Goal: Information Seeking & Learning: Check status

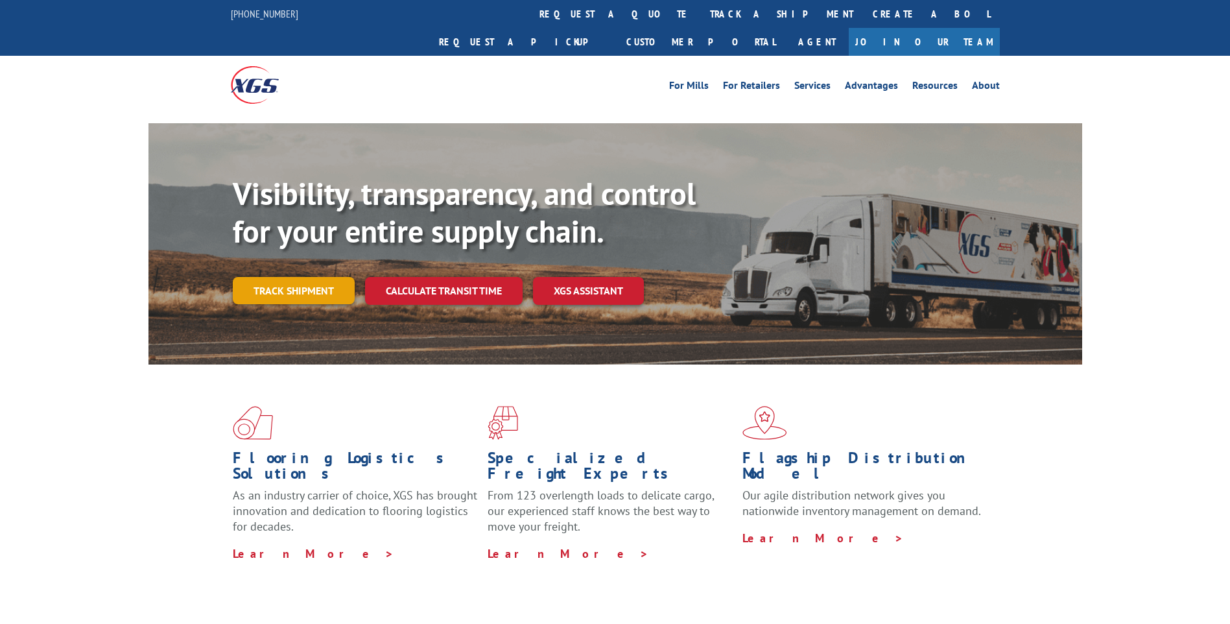
click at [304, 277] on link "Track shipment" at bounding box center [294, 290] width 122 height 27
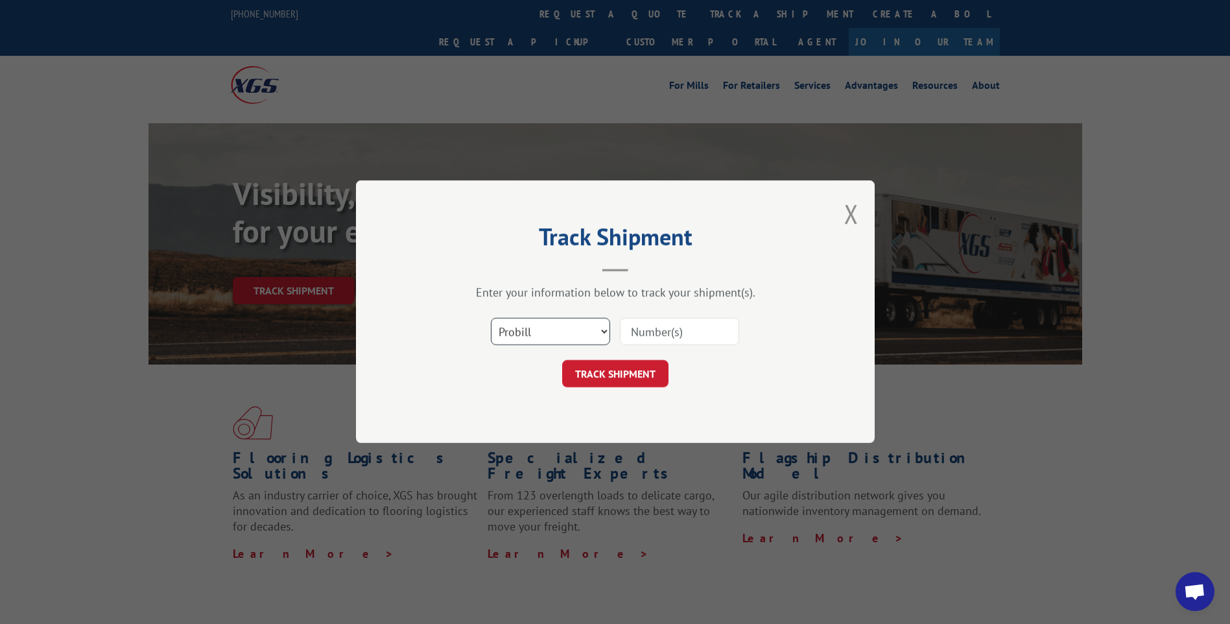
click at [591, 328] on select "Select category... Probill BOL PO" at bounding box center [550, 331] width 119 height 27
select select "bol"
click at [491, 318] on select "Select category... Probill BOL PO" at bounding box center [550, 331] width 119 height 27
click at [678, 331] on input at bounding box center [679, 331] width 119 height 27
type input "54400092"
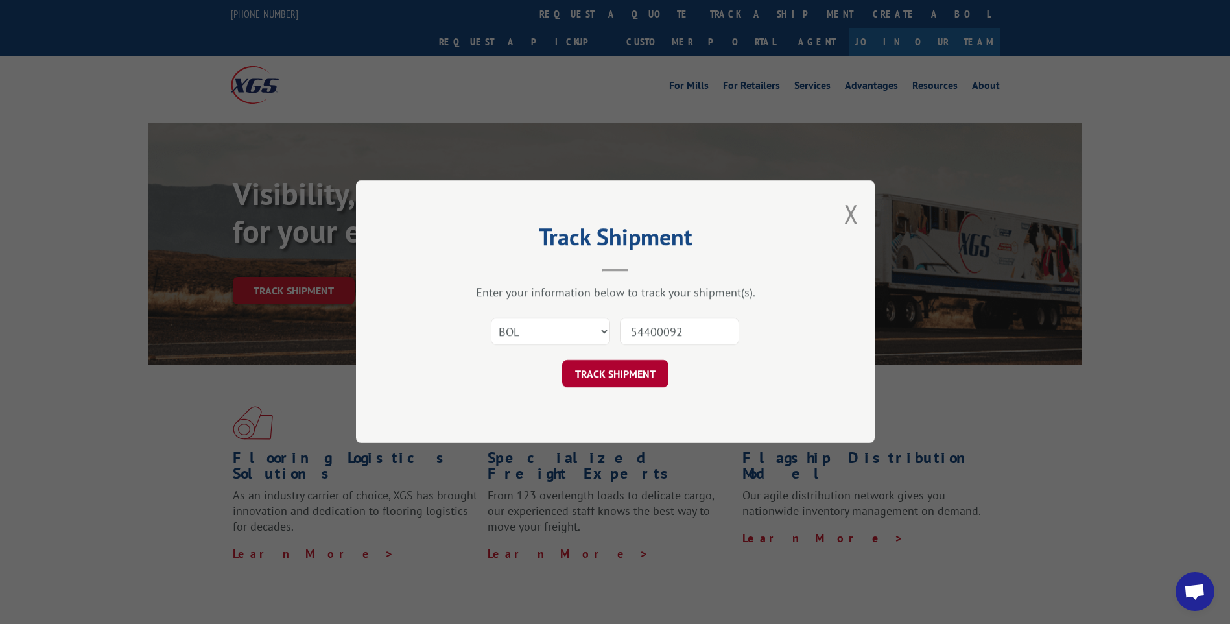
click at [619, 373] on button "TRACK SHIPMENT" at bounding box center [615, 374] width 106 height 27
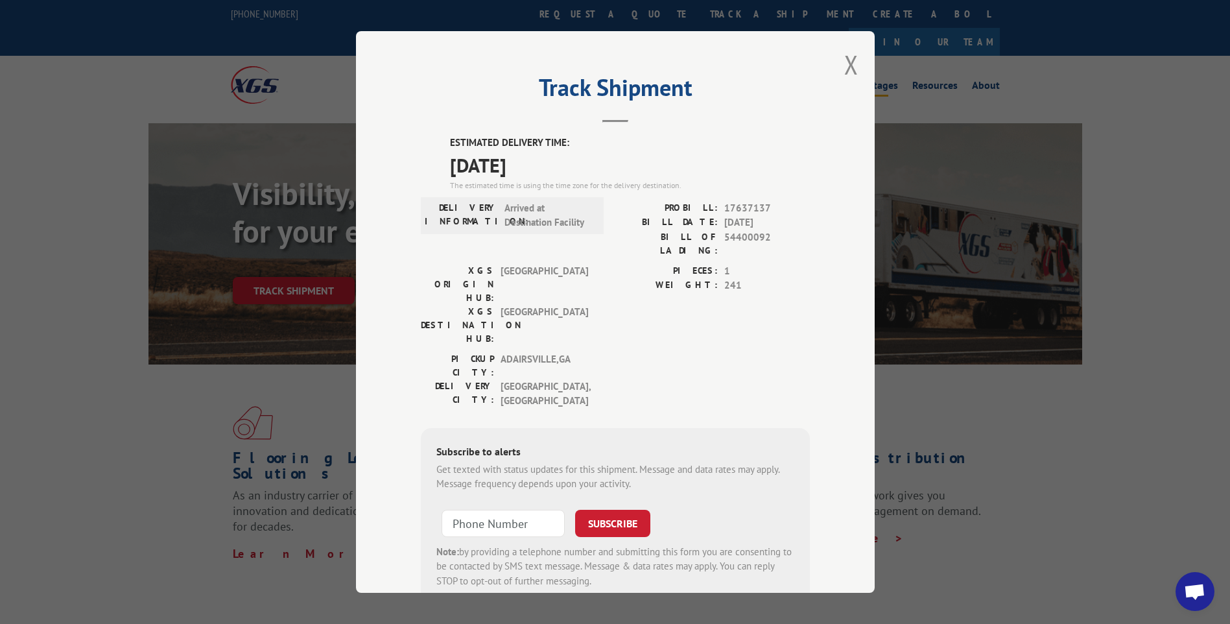
click at [845, 56] on button "Close modal" at bounding box center [852, 64] width 14 height 34
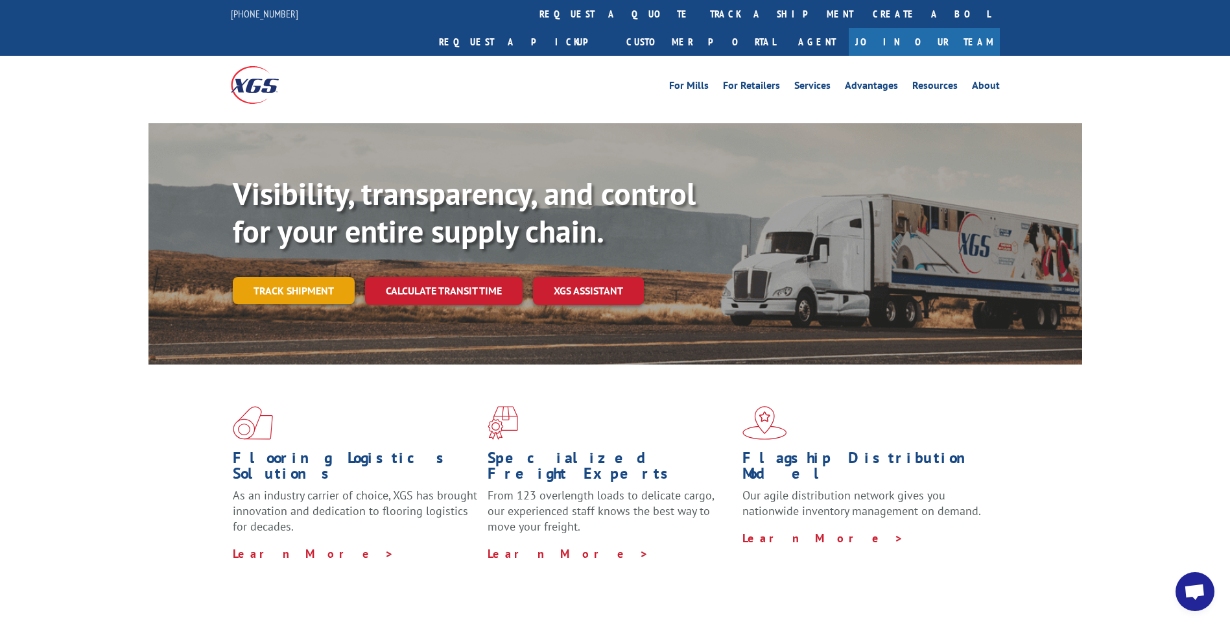
click at [295, 277] on link "Track shipment" at bounding box center [294, 290] width 122 height 27
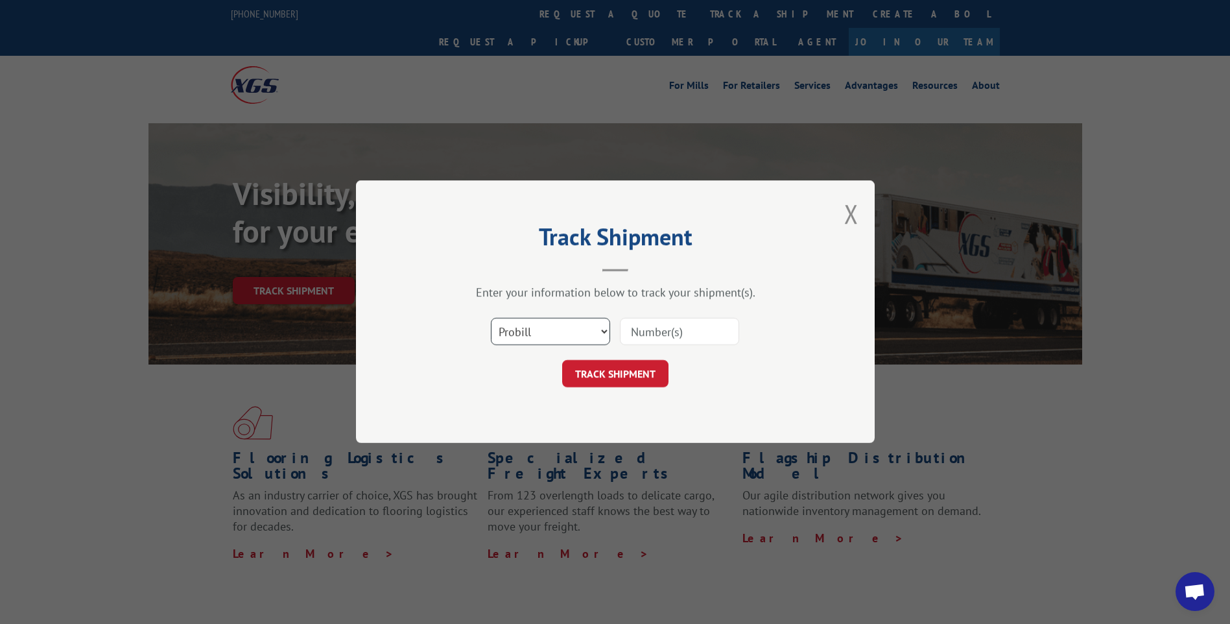
click at [595, 331] on select "Select category... Probill BOL PO" at bounding box center [550, 331] width 119 height 27
select select "bol"
click at [491, 318] on select "Select category... Probill BOL PO" at bounding box center [550, 331] width 119 height 27
click at [655, 335] on input at bounding box center [679, 331] width 119 height 27
type input "54400092"
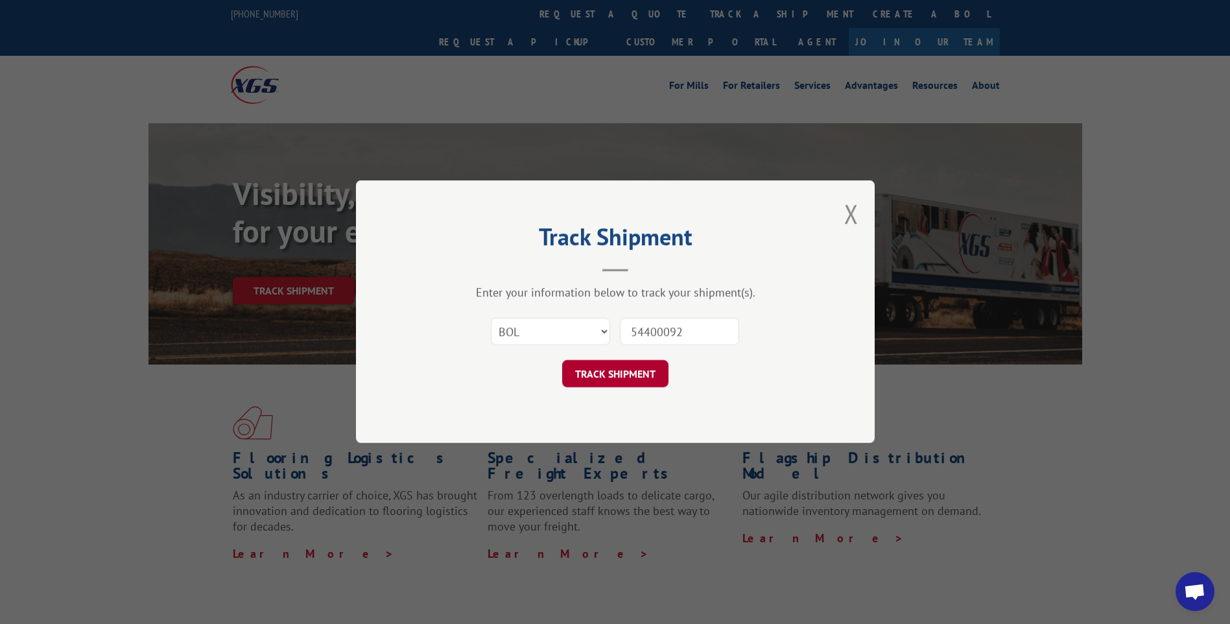
click at [617, 368] on button "TRACK SHIPMENT" at bounding box center [615, 374] width 106 height 27
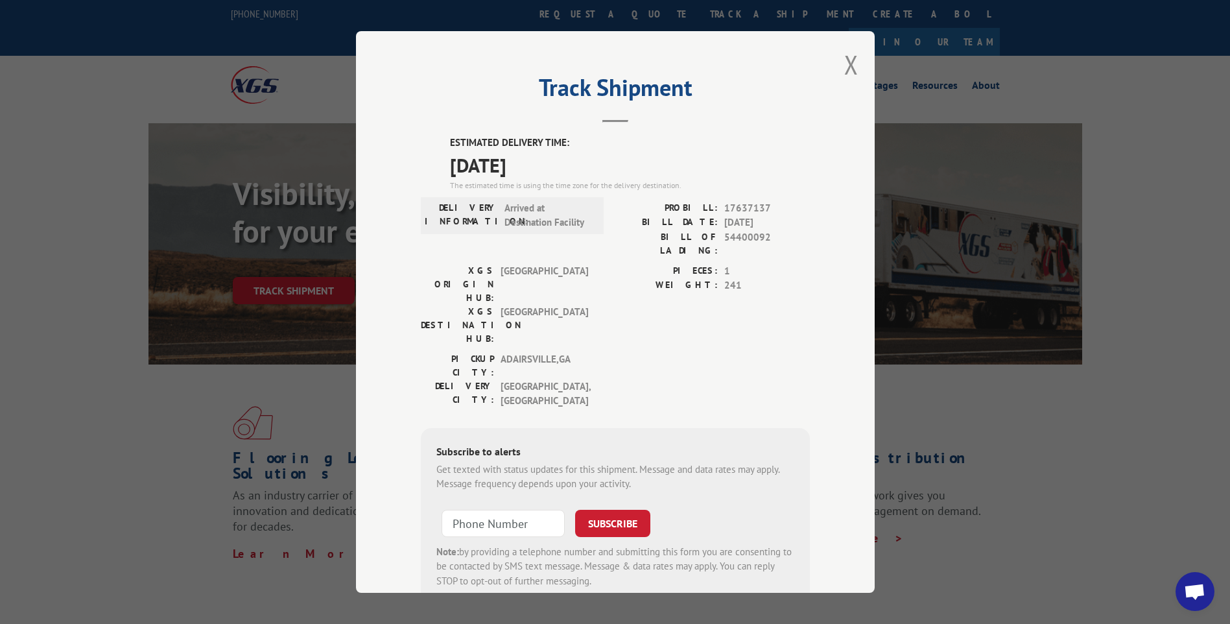
drag, startPoint x: 836, startPoint y: 64, endPoint x: 777, endPoint y: 141, distance: 97.2
click at [839, 66] on div "Track Shipment ESTIMATED DELIVERY TIME: [DATE] The estimated time is using the …" at bounding box center [615, 312] width 519 height 562
